Goal: Register for event/course

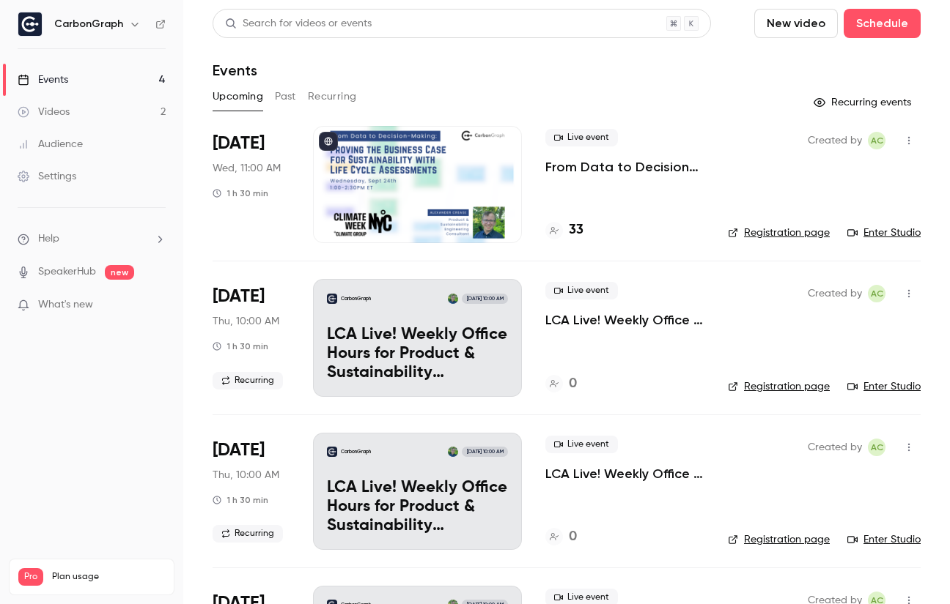
click at [645, 171] on p "From Data to Decision-Making: Proving the Business Case for Sustainability with…" at bounding box center [624, 167] width 159 height 18
click at [871, 228] on link "Enter Studio" at bounding box center [883, 233] width 73 height 15
click at [869, 231] on link "Enter Studio" at bounding box center [883, 233] width 73 height 15
